Goal: Use online tool/utility: Utilize a website feature to perform a specific function

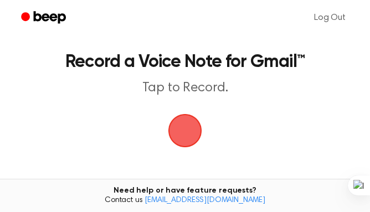
click at [177, 137] on span "button" at bounding box center [184, 130] width 31 height 31
drag, startPoint x: 0, startPoint y: 0, endPoint x: 185, endPoint y: 113, distance: 217.0
click at [185, 115] on span "button" at bounding box center [184, 130] width 31 height 31
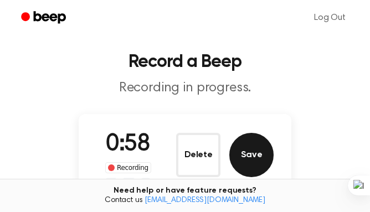
click at [244, 141] on button "Save" at bounding box center [251, 155] width 44 height 44
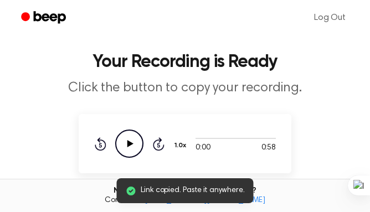
click at [133, 142] on icon "Play Audio" at bounding box center [129, 143] width 28 height 28
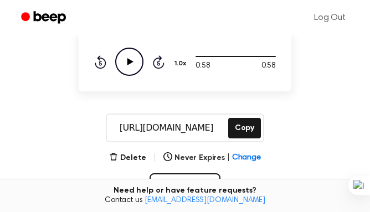
scroll to position [82, 0]
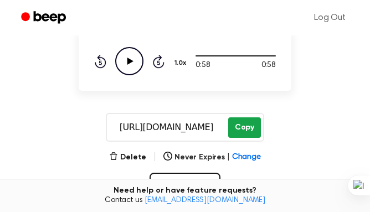
click at [252, 126] on button "Copy" at bounding box center [244, 127] width 33 height 20
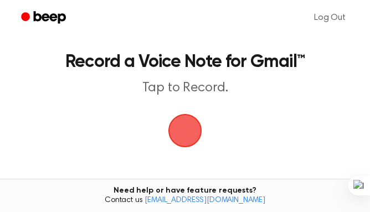
click at [188, 137] on span "button" at bounding box center [184, 130] width 59 height 59
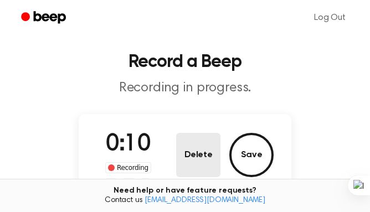
click at [176, 149] on button "Delete" at bounding box center [198, 155] width 44 height 44
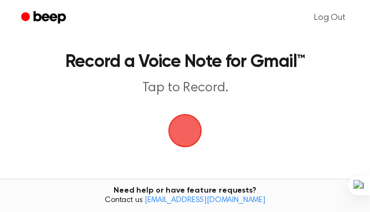
click at [180, 119] on span "button" at bounding box center [185, 131] width 56 height 56
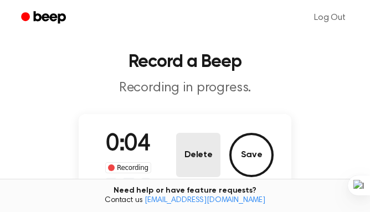
click at [203, 147] on button "Delete" at bounding box center [198, 155] width 44 height 44
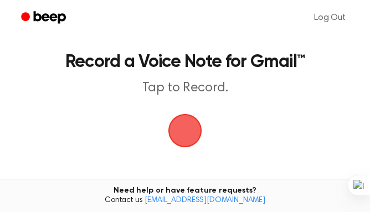
click at [182, 126] on span "button" at bounding box center [184, 130] width 59 height 59
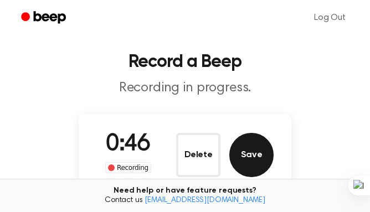
click at [258, 158] on button "Save" at bounding box center [251, 155] width 44 height 44
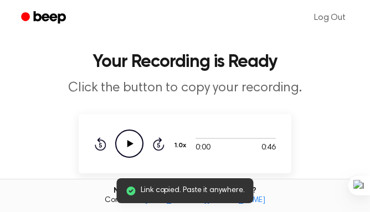
click at [142, 139] on circle at bounding box center [129, 143] width 27 height 27
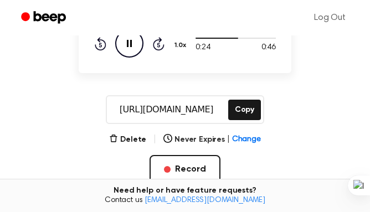
scroll to position [105, 0]
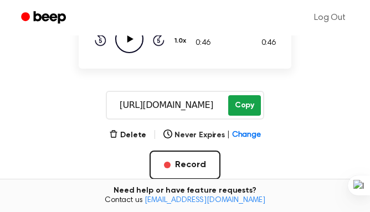
click at [245, 104] on button "Copy" at bounding box center [244, 105] width 33 height 20
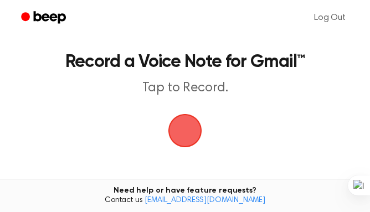
click at [188, 132] on span "button" at bounding box center [184, 130] width 31 height 31
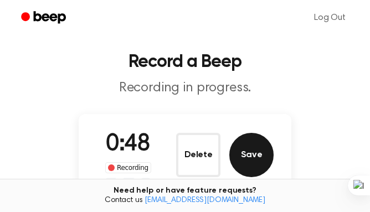
click at [252, 151] on button "Save" at bounding box center [251, 155] width 44 height 44
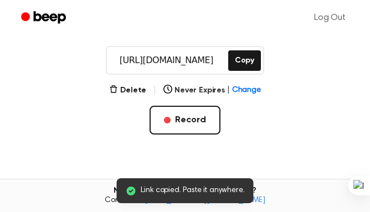
scroll to position [162, 0]
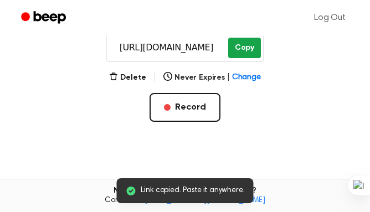
click at [238, 50] on button "Copy" at bounding box center [244, 48] width 33 height 20
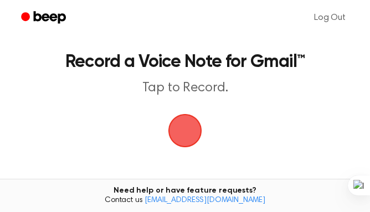
drag, startPoint x: 0, startPoint y: 0, endPoint x: 183, endPoint y: 134, distance: 226.8
click at [183, 134] on span "button" at bounding box center [184, 130] width 31 height 31
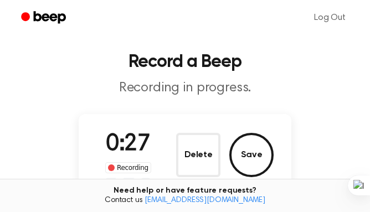
click at [240, 174] on div "Delete Save" at bounding box center [224, 155] width 97 height 44
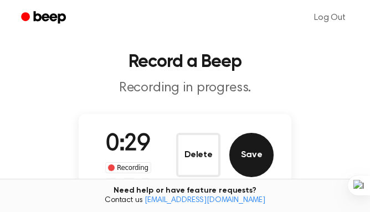
click at [252, 157] on button "Save" at bounding box center [251, 155] width 44 height 44
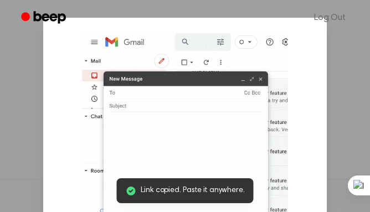
click at [245, 85] on img at bounding box center [184, 131] width 205 height 200
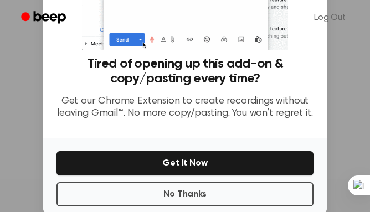
scroll to position [200, 0]
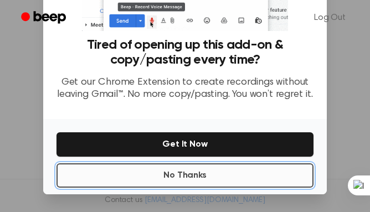
click at [260, 186] on button "No Thanks" at bounding box center [184, 175] width 257 height 24
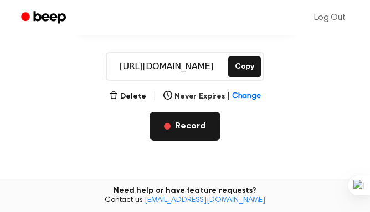
click at [198, 124] on button "Record" at bounding box center [184, 126] width 70 height 29
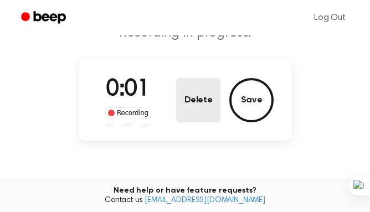
click at [202, 103] on button "Delete" at bounding box center [198, 100] width 44 height 44
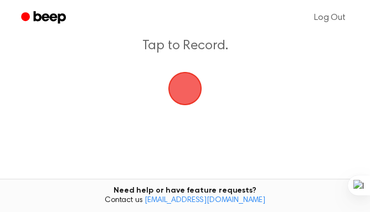
click at [200, 92] on span "button" at bounding box center [184, 88] width 31 height 31
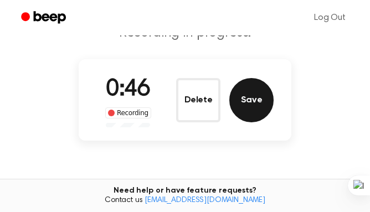
click at [247, 106] on button "Save" at bounding box center [251, 100] width 44 height 44
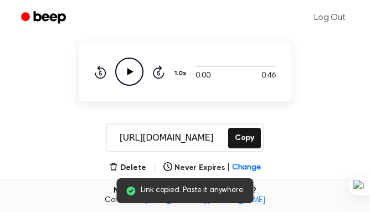
scroll to position [65, 0]
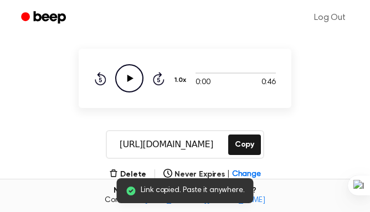
click at [134, 80] on icon "Play Audio" at bounding box center [129, 78] width 28 height 28
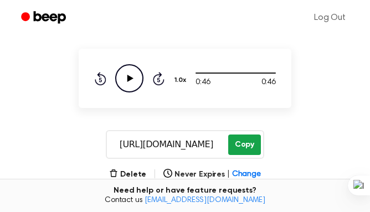
click at [242, 148] on button "Copy" at bounding box center [244, 144] width 33 height 20
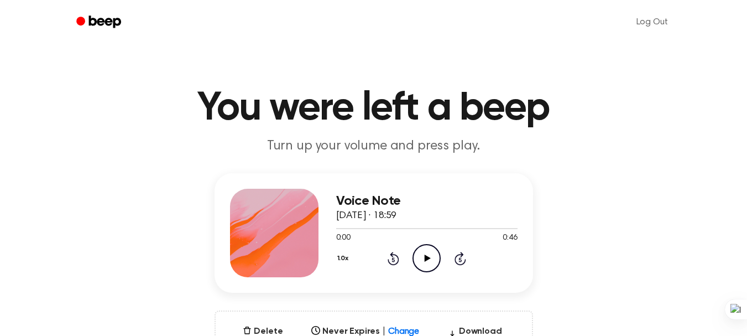
click at [421, 257] on icon "Play Audio" at bounding box center [427, 258] width 28 height 28
click at [425, 266] on icon "Play Audio" at bounding box center [427, 258] width 28 height 28
